Goal: Entertainment & Leisure: Consume media (video, audio)

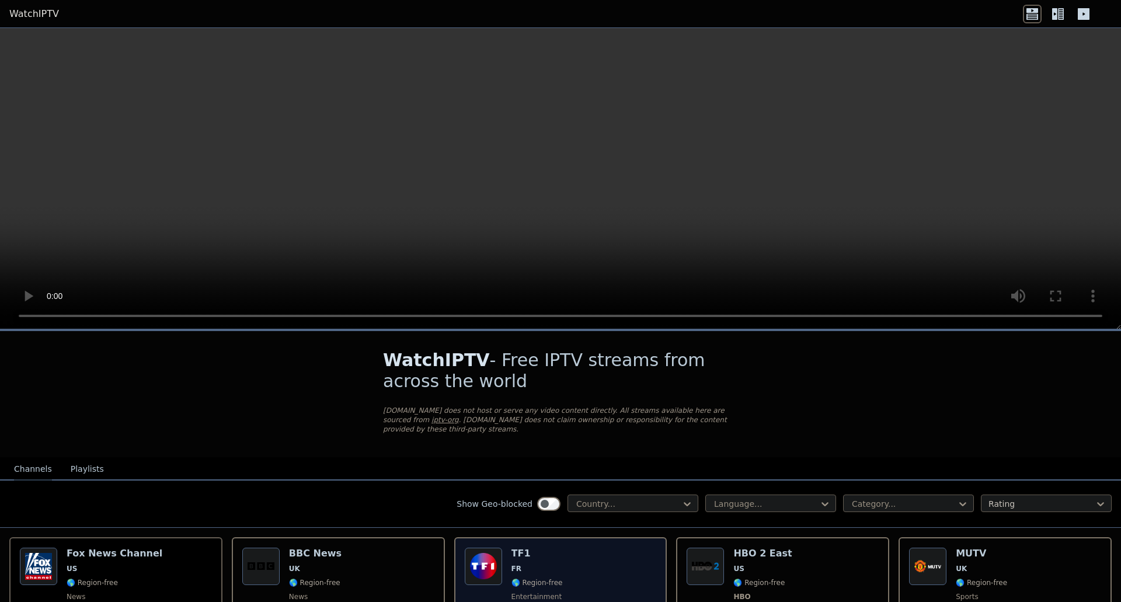
click at [556, 548] on div "Popularity 6365 TF1 FR 🌎 Region-free entertainment fra" at bounding box center [561, 591] width 192 height 86
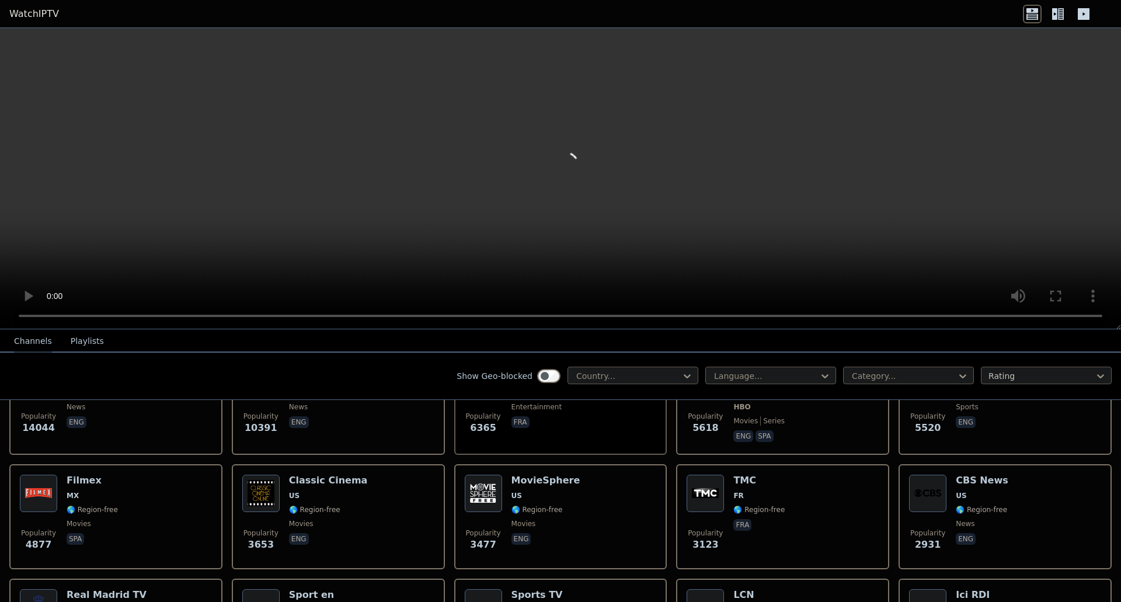
scroll to position [233, 0]
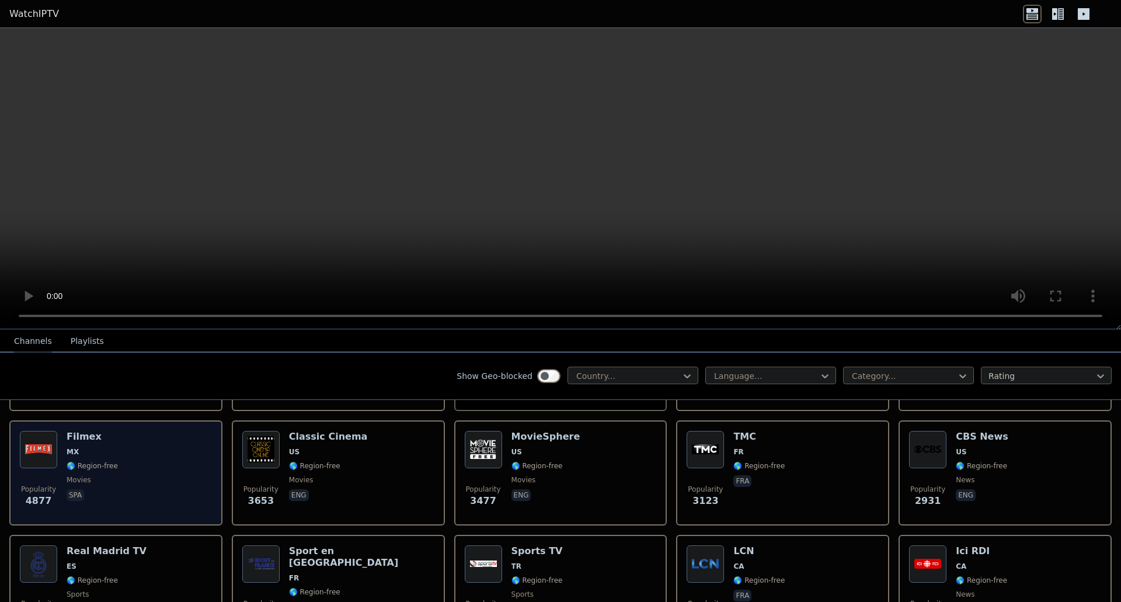
click at [147, 431] on div "Popularity 4877 Filmex MX 🌎 Region-free movies spa" at bounding box center [116, 473] width 192 height 84
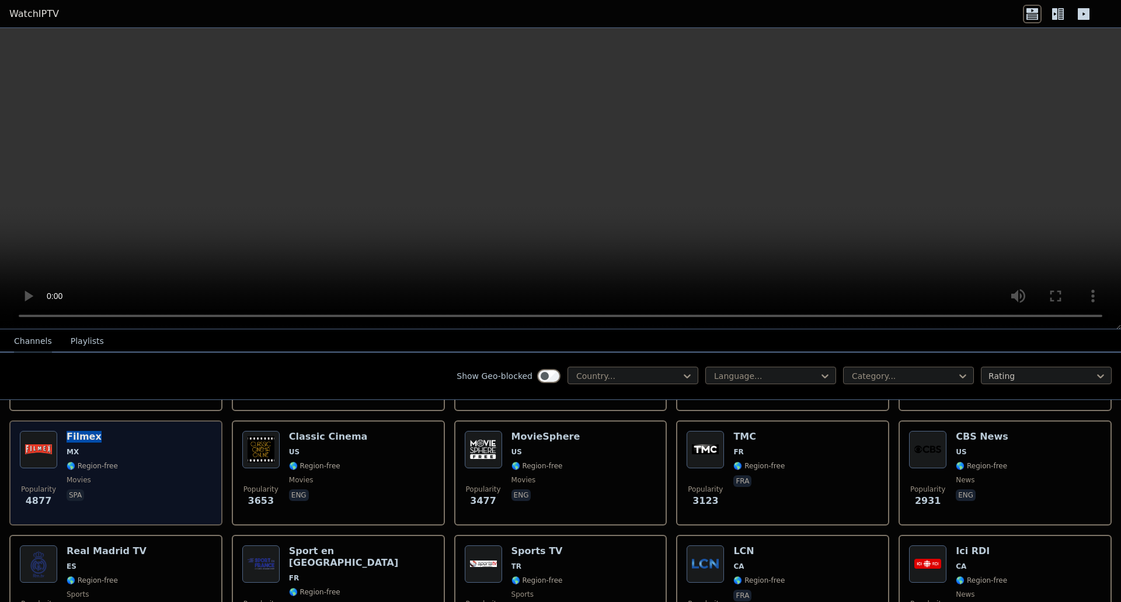
click at [147, 431] on div "Popularity 4877 Filmex MX 🌎 Region-free movies spa" at bounding box center [116, 473] width 192 height 84
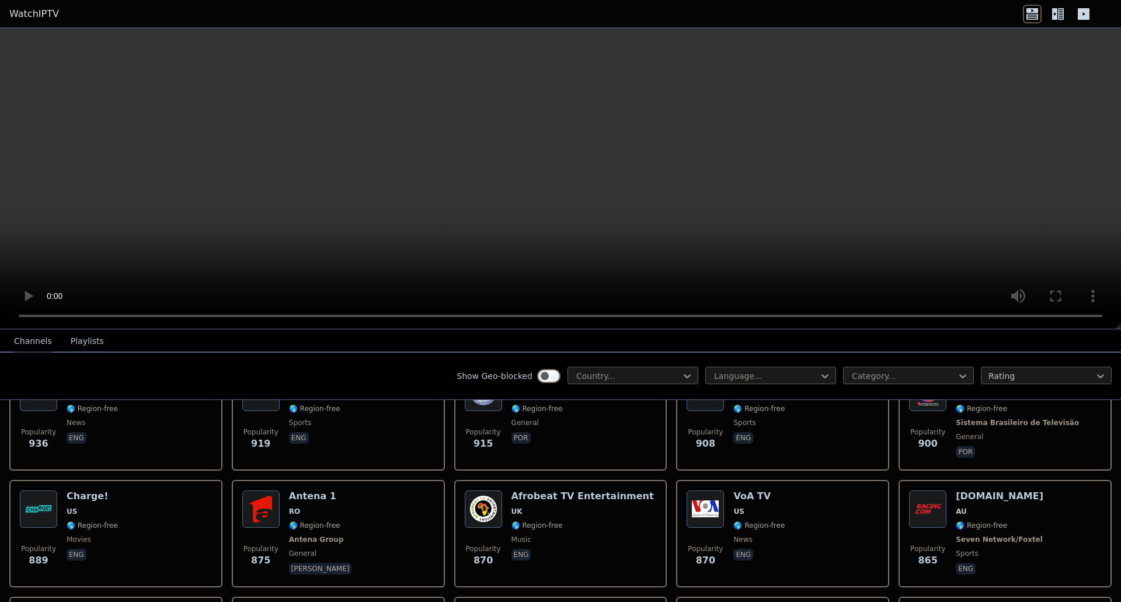
scroll to position [1661, 0]
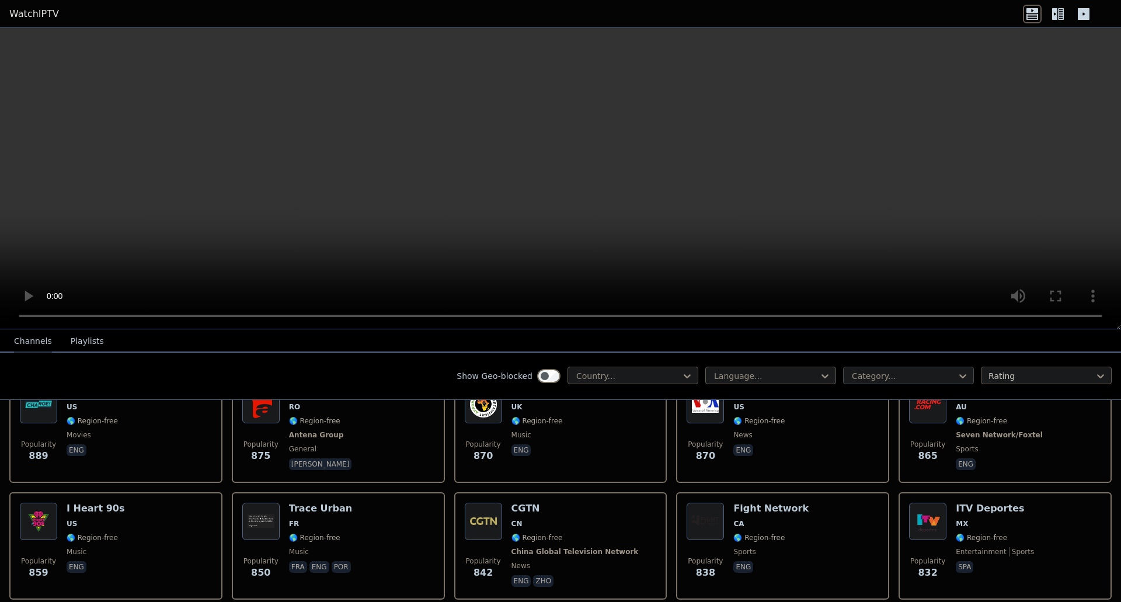
click at [907, 383] on div "Category..." at bounding box center [908, 376] width 131 height 18
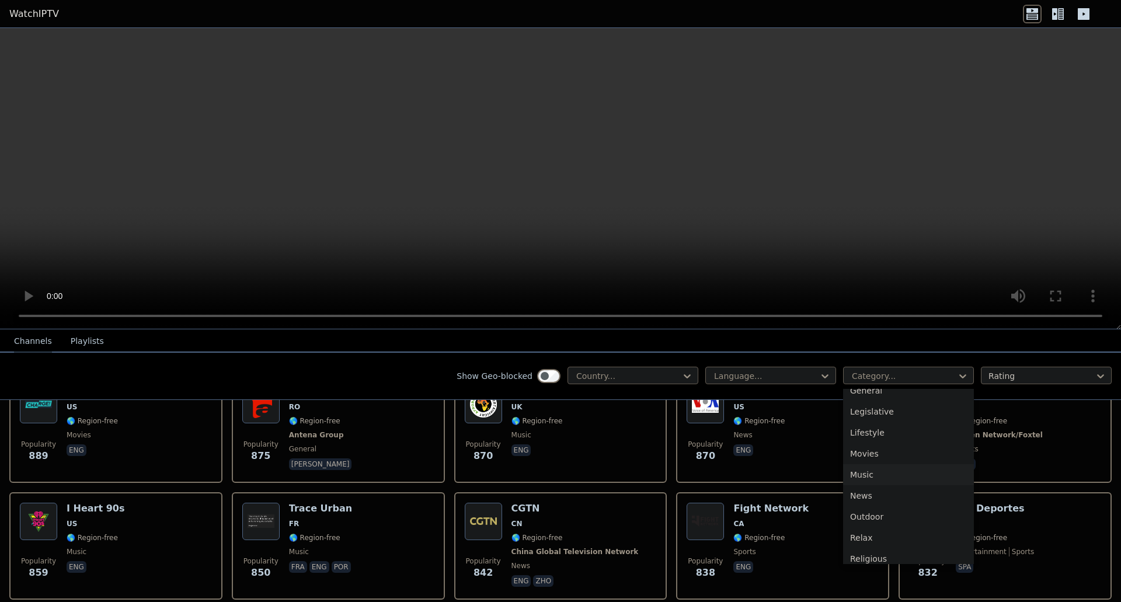
scroll to position [263, 0]
